Goal: Find specific page/section: Find specific page/section

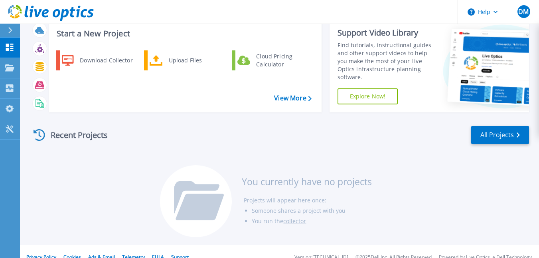
scroll to position [33, 0]
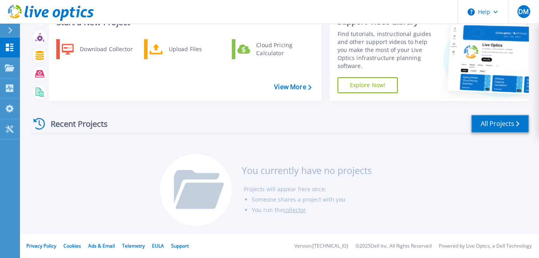
click at [500, 125] on link "All Projects" at bounding box center [501, 124] width 58 height 18
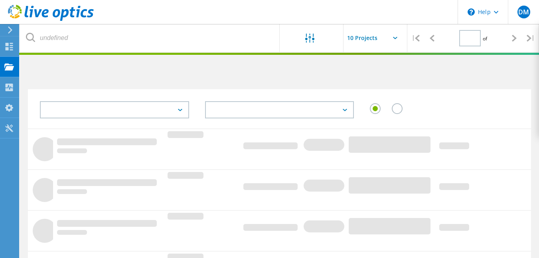
type input "1"
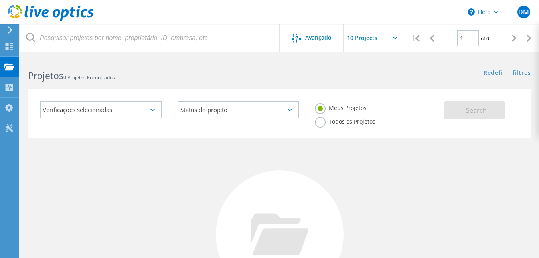
click at [321, 121] on label "Todos os Projetos" at bounding box center [345, 121] width 61 height 8
click at [0, 0] on input "Todos os Projetos" at bounding box center [0, 0] width 0 height 0
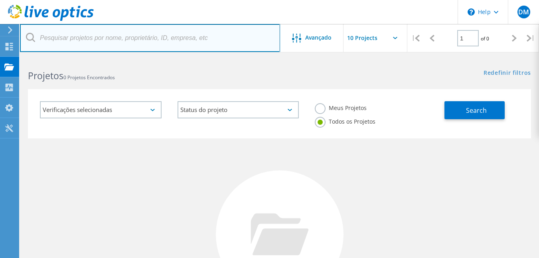
click at [80, 36] on input "text" at bounding box center [150, 38] width 260 height 28
paste input "3019044"
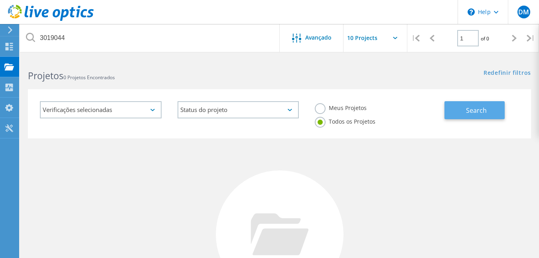
click at [474, 111] on span "Search" at bounding box center [476, 110] width 21 height 9
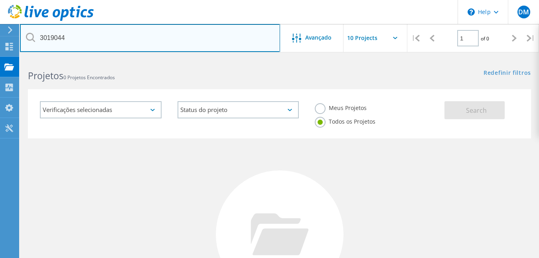
drag, startPoint x: 90, startPoint y: 36, endPoint x: 121, endPoint y: 57, distance: 37.4
click at [91, 36] on input "3019044" at bounding box center [150, 38] width 260 height 28
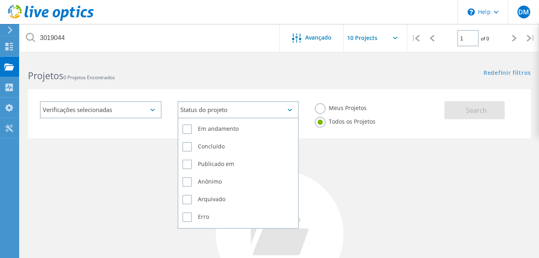
click at [215, 109] on div "Status do projeto" at bounding box center [239, 109] width 122 height 17
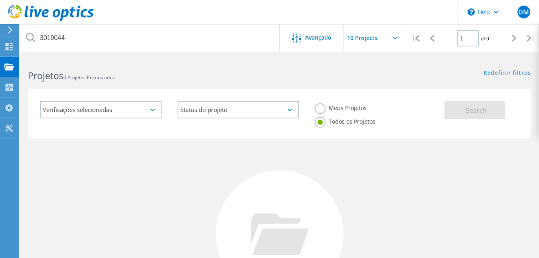
click at [101, 107] on div "Verificações selecionadas" at bounding box center [101, 109] width 122 height 17
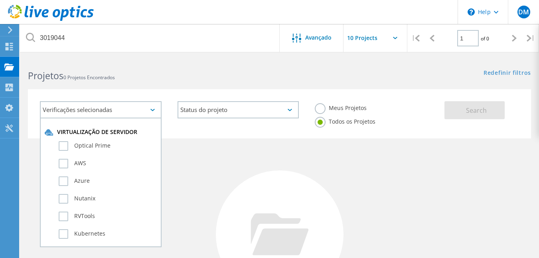
click at [101, 107] on div "Verificações selecionadas" at bounding box center [101, 109] width 122 height 17
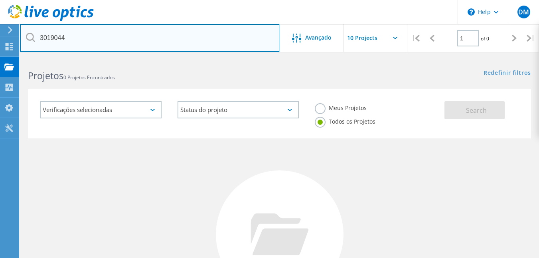
click at [79, 39] on input "3019044" at bounding box center [150, 38] width 260 height 28
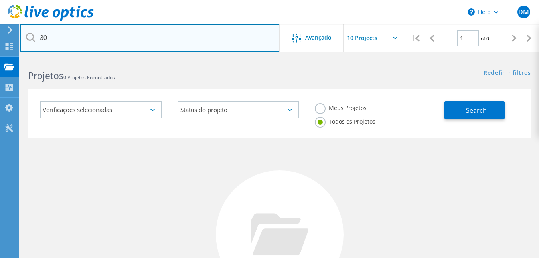
type input "3"
type input "PDMG"
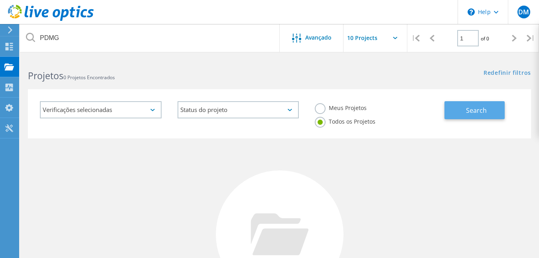
click at [470, 111] on span "Search" at bounding box center [476, 110] width 21 height 9
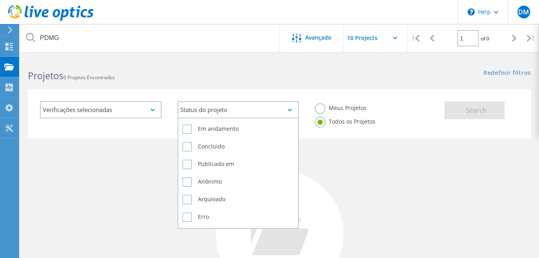
click at [229, 106] on div "Status do projeto" at bounding box center [239, 109] width 122 height 17
click at [199, 199] on label "Arquivado" at bounding box center [238, 199] width 112 height 10
click at [0, 0] on input "Arquivado" at bounding box center [0, 0] width 0 height 0
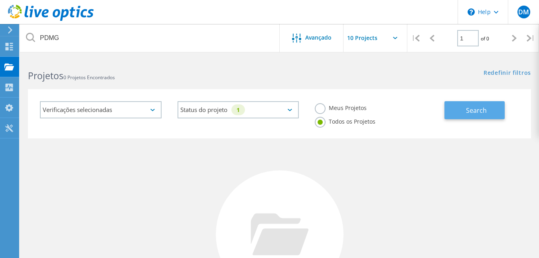
click at [471, 108] on span "Search" at bounding box center [476, 110] width 21 height 9
